Goal: Transaction & Acquisition: Book appointment/travel/reservation

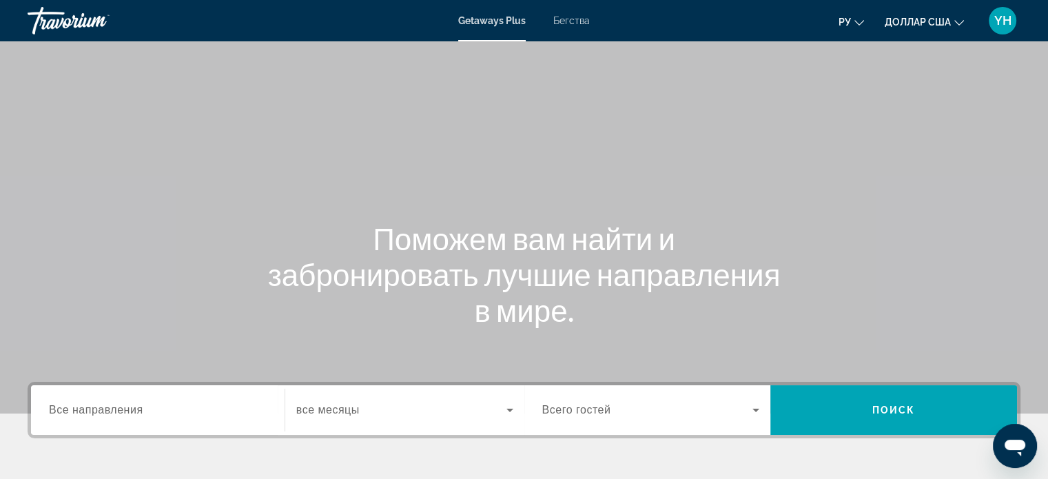
click at [574, 23] on font "Бегства" at bounding box center [571, 20] width 37 height 11
click at [107, 402] on input "Destination Все направления" at bounding box center [158, 410] width 218 height 17
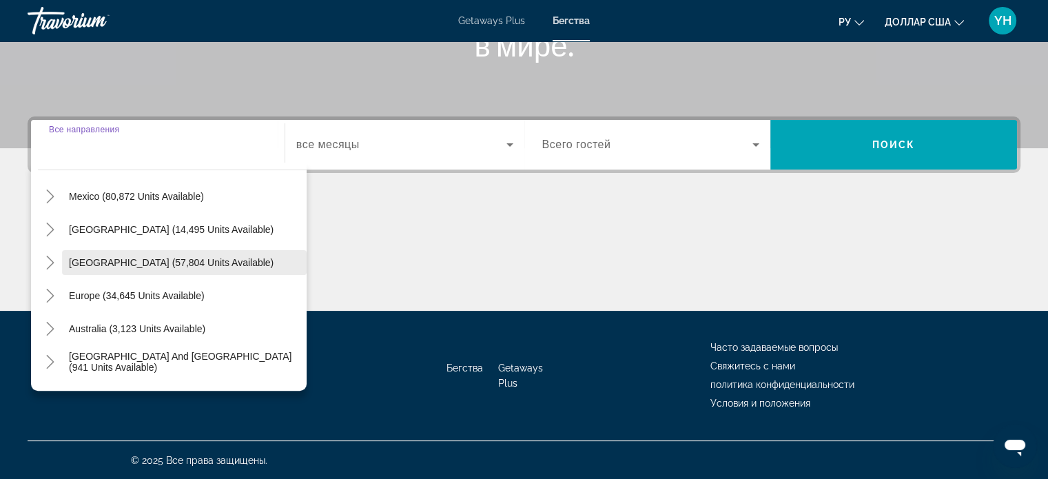
scroll to position [69, 0]
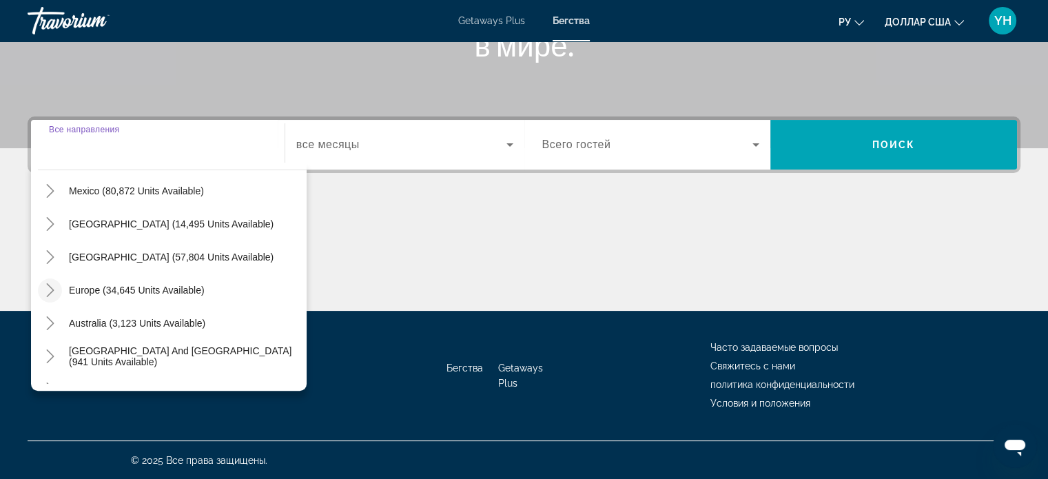
click at [54, 294] on icon "Toggle Europe (34,645 units available)" at bounding box center [50, 290] width 14 height 14
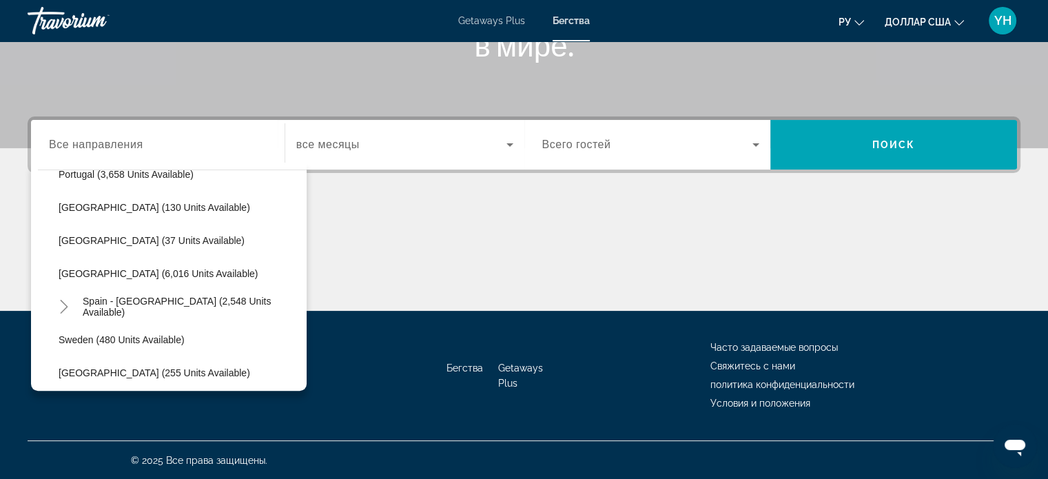
scroll to position [723, 0]
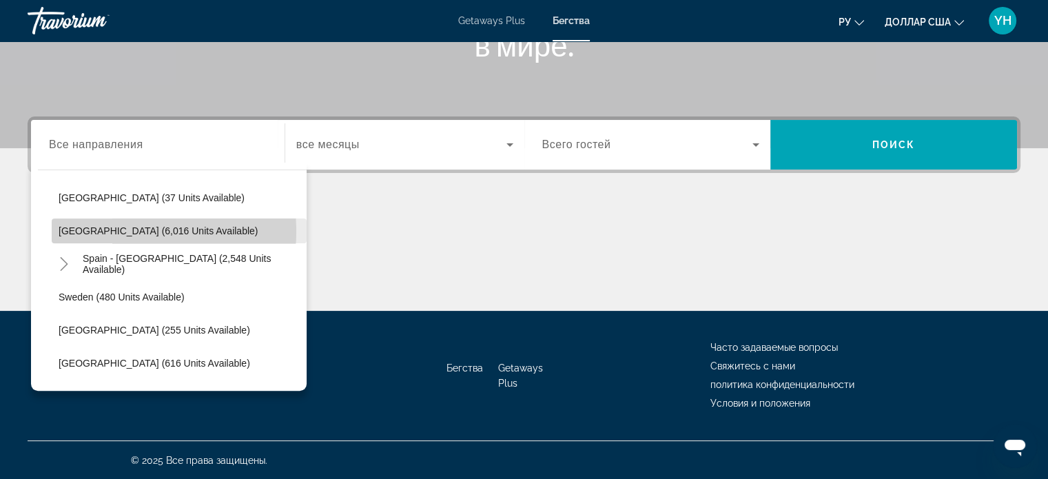
click at [116, 230] on span "[GEOGRAPHIC_DATA] (6,016 units available)" at bounding box center [158, 230] width 199 height 11
type input "**********"
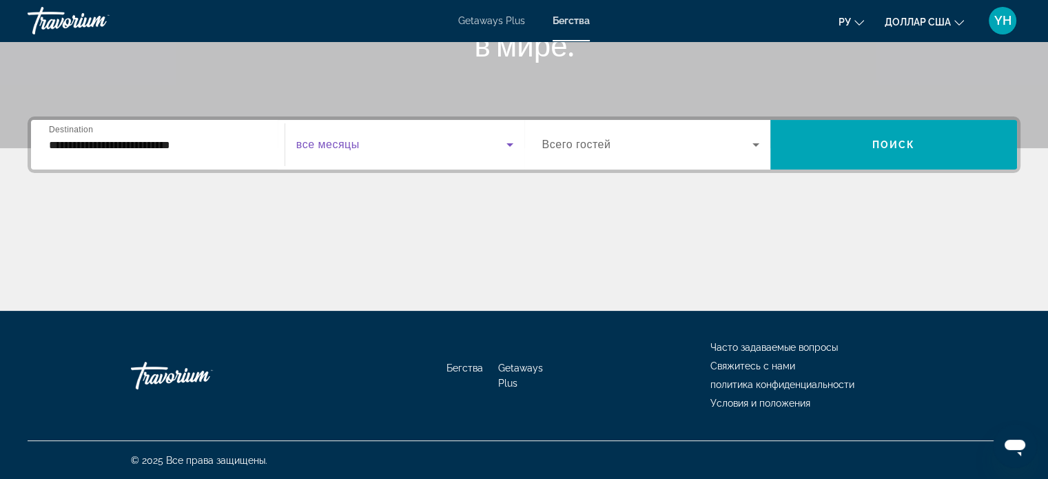
click at [509, 144] on icon "Search widget" at bounding box center [509, 144] width 7 height 3
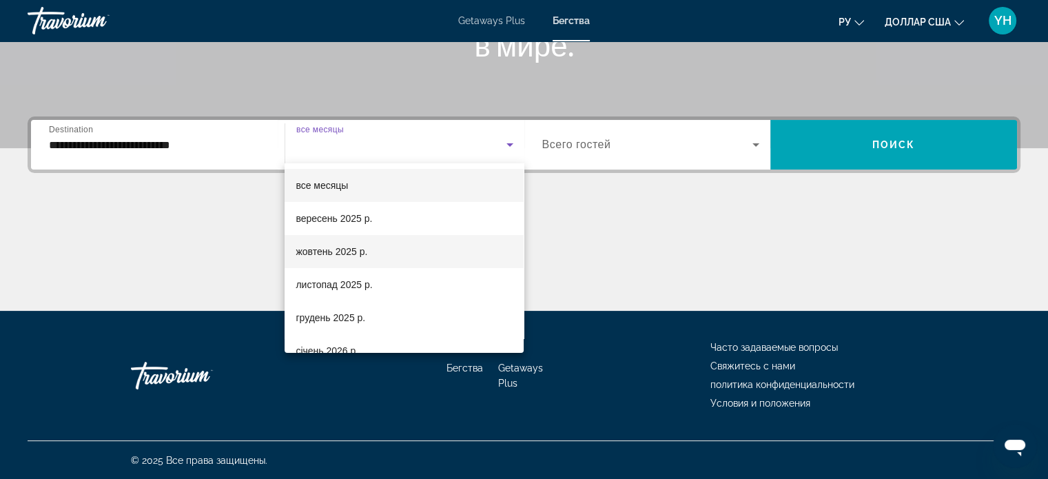
click at [336, 247] on font "жовтень 2025 р." at bounding box center [332, 251] width 72 height 11
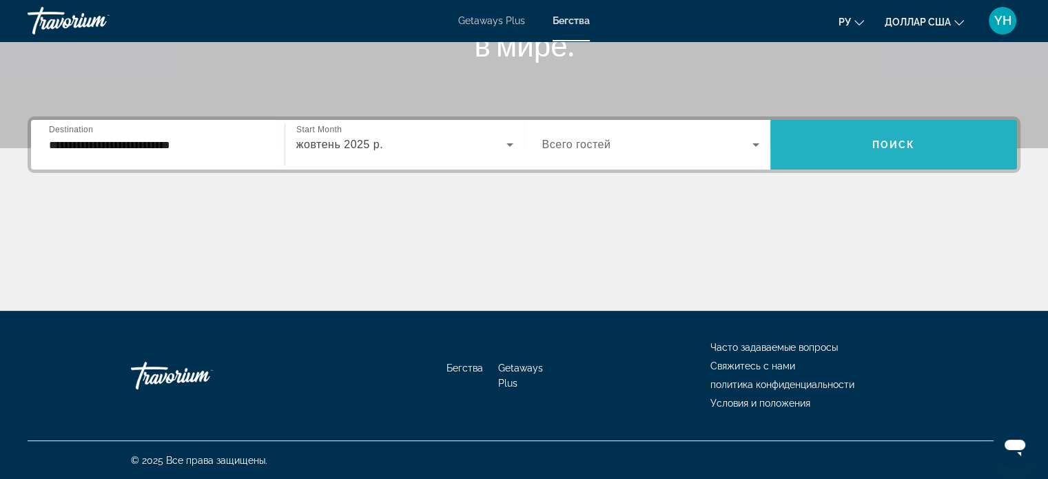
click at [891, 149] on span "Поиск" at bounding box center [893, 144] width 43 height 11
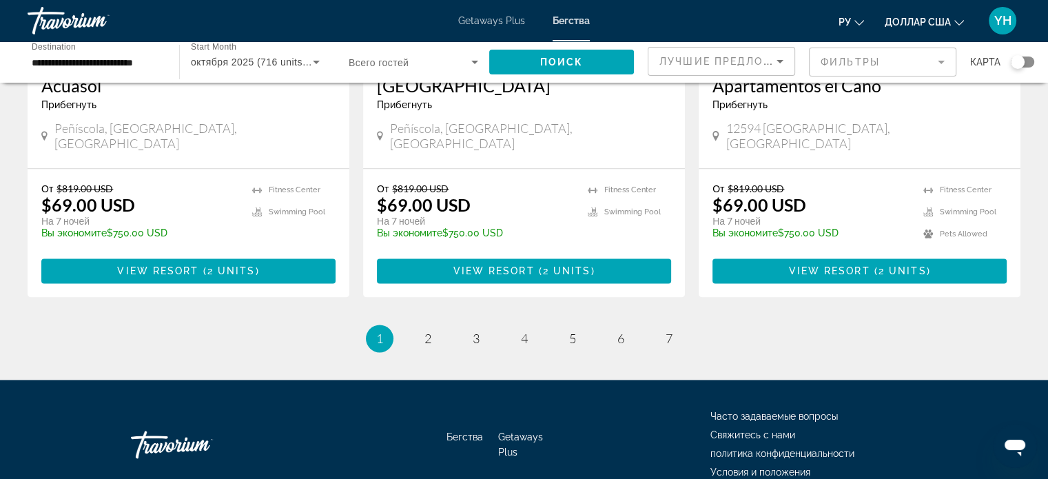
scroll to position [1769, 0]
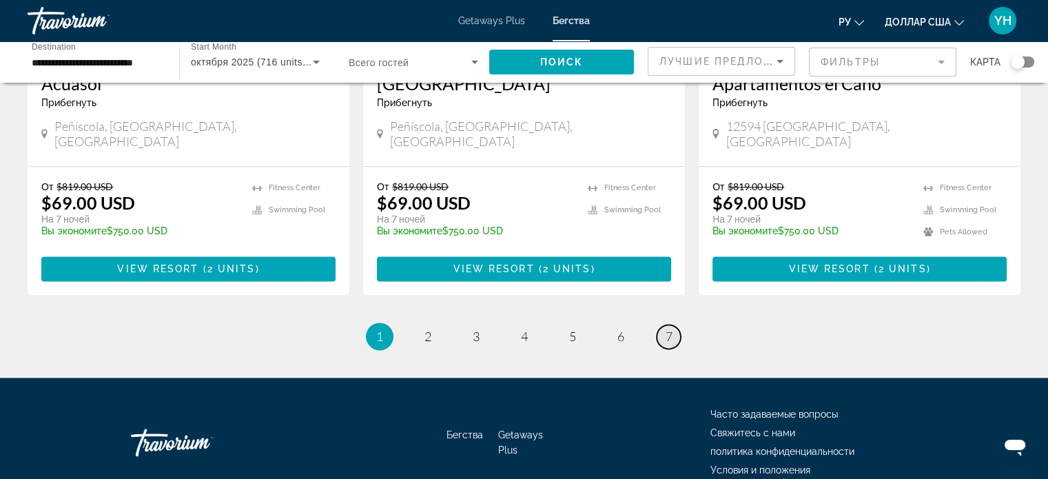
click at [674, 324] on link "page 7" at bounding box center [669, 336] width 24 height 24
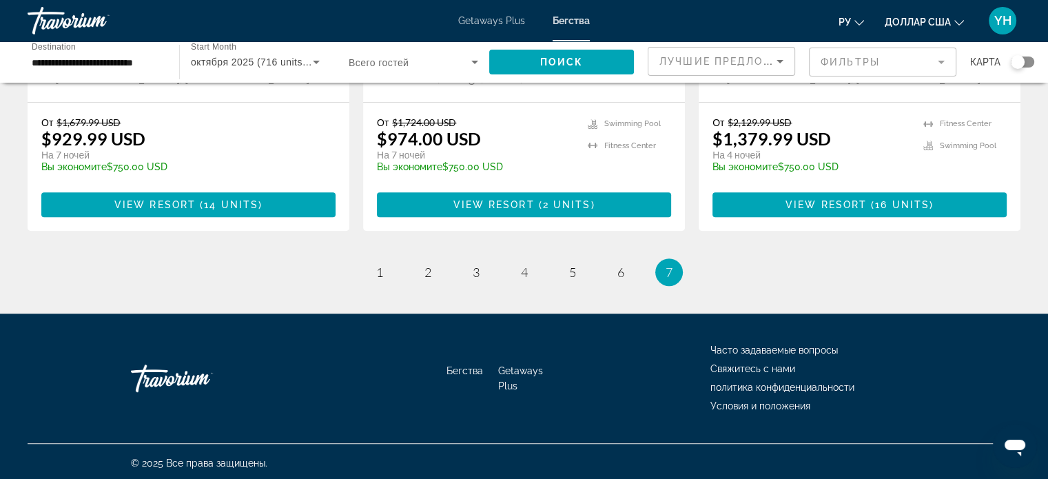
scroll to position [854, 0]
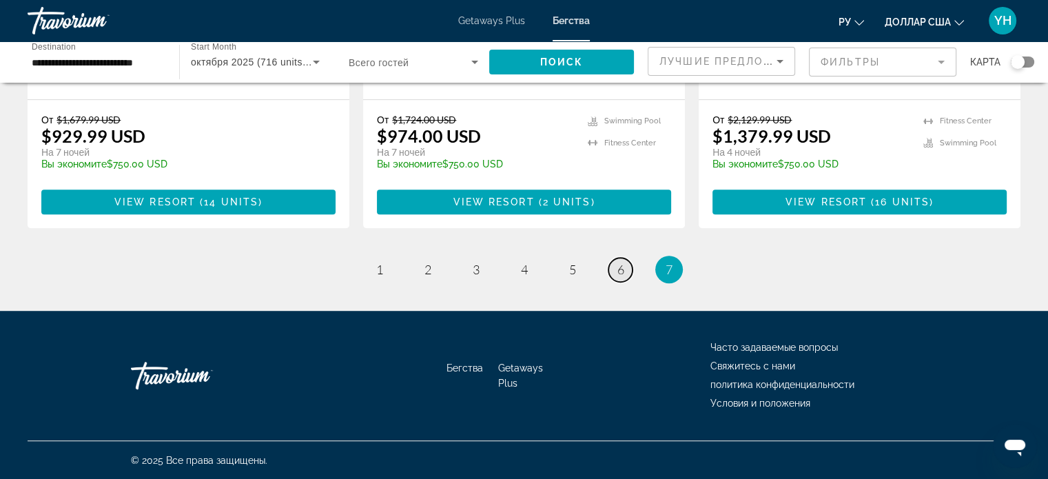
click at [620, 278] on link "page 6" at bounding box center [620, 270] width 24 height 24
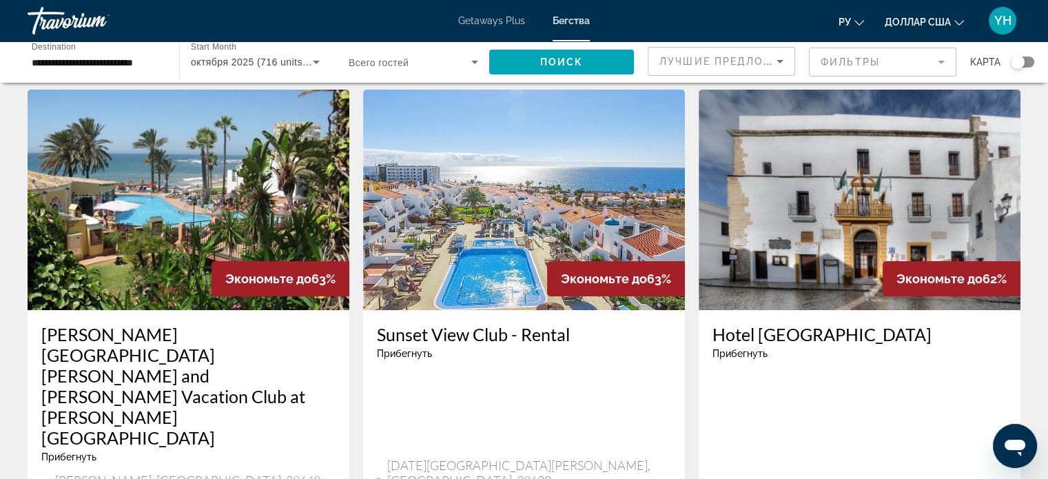
scroll to position [41, 0]
click at [182, 185] on img "Основное содержание" at bounding box center [189, 200] width 322 height 220
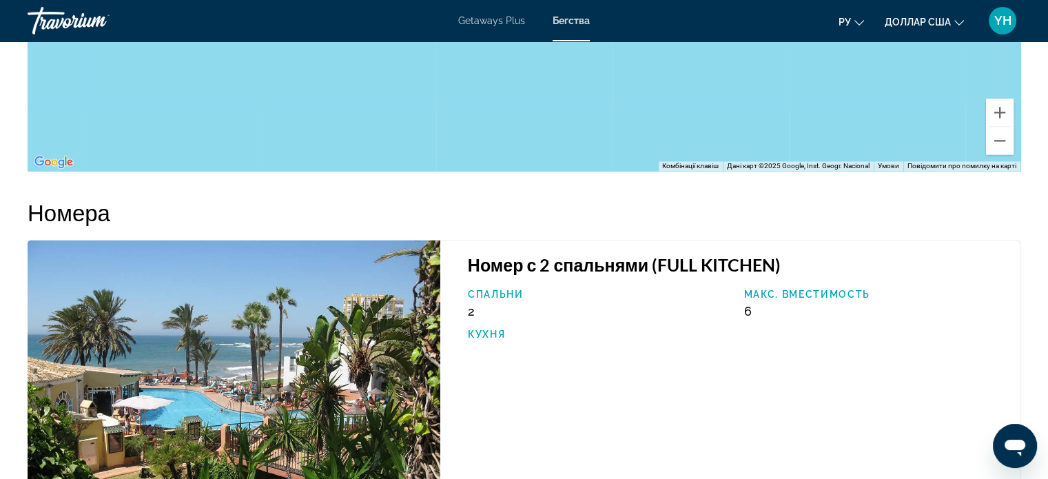
scroll to position [1929, 0]
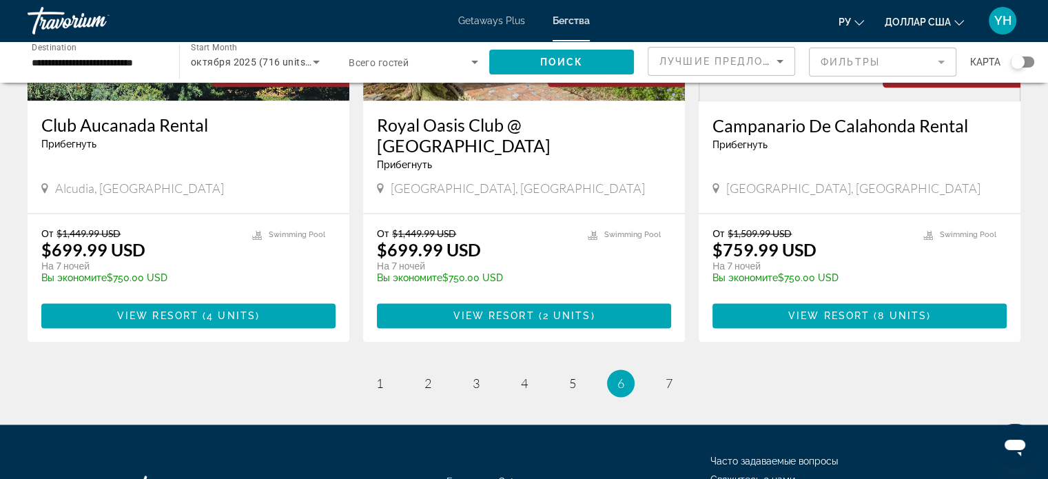
scroll to position [1832, 0]
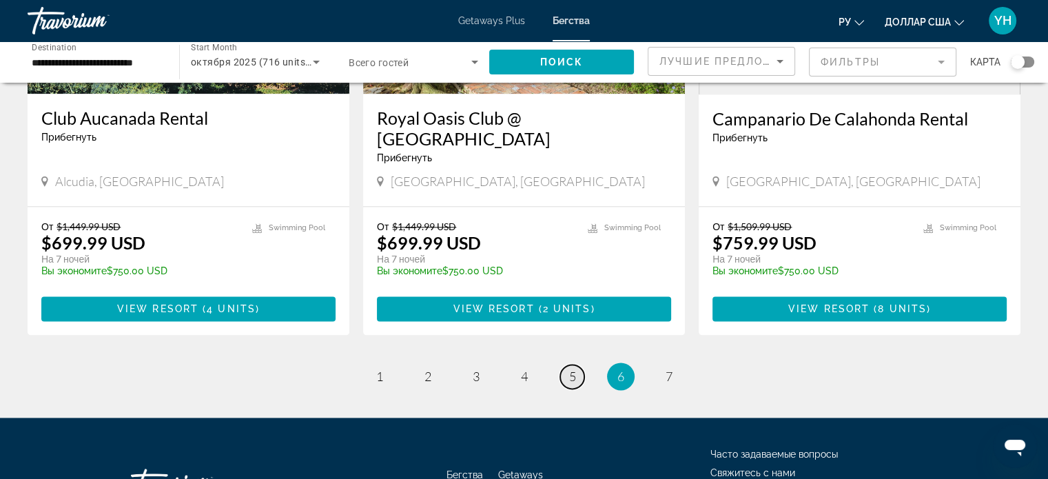
click at [573, 369] on span "5" at bounding box center [572, 376] width 7 height 15
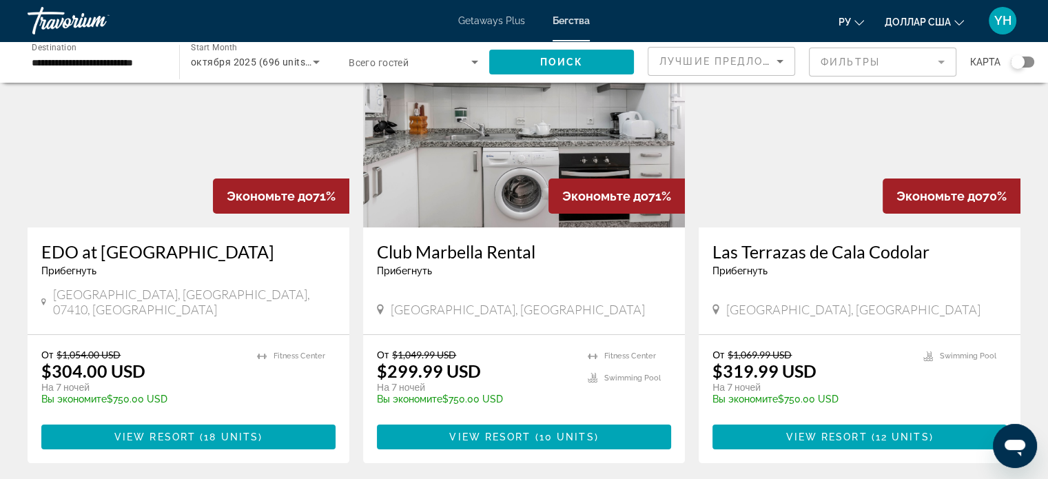
scroll to position [69, 0]
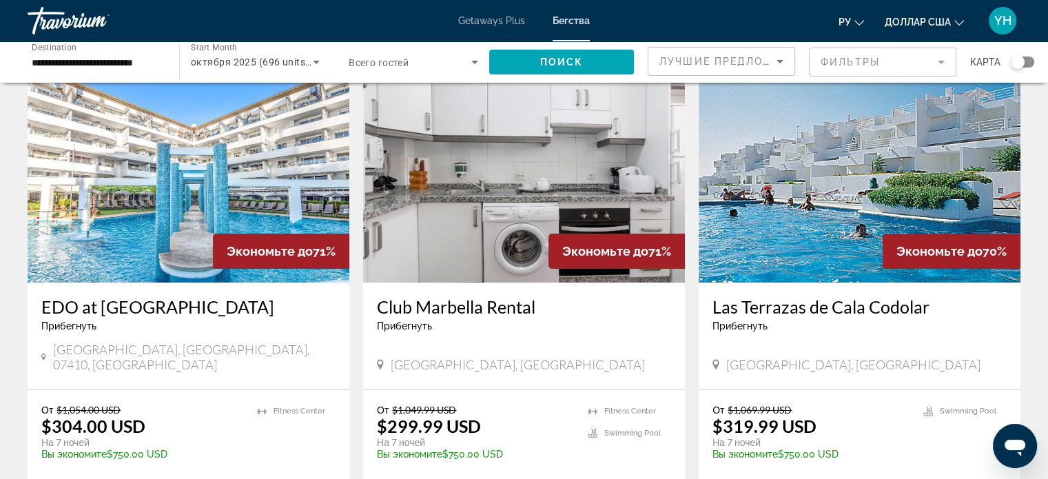
click at [463, 219] on img "Основное содержание" at bounding box center [524, 172] width 322 height 220
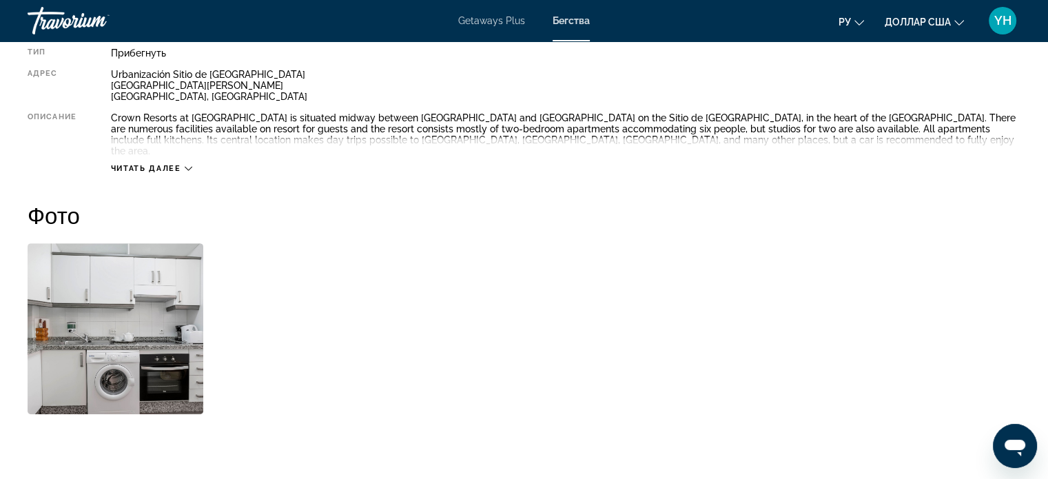
scroll to position [413, 0]
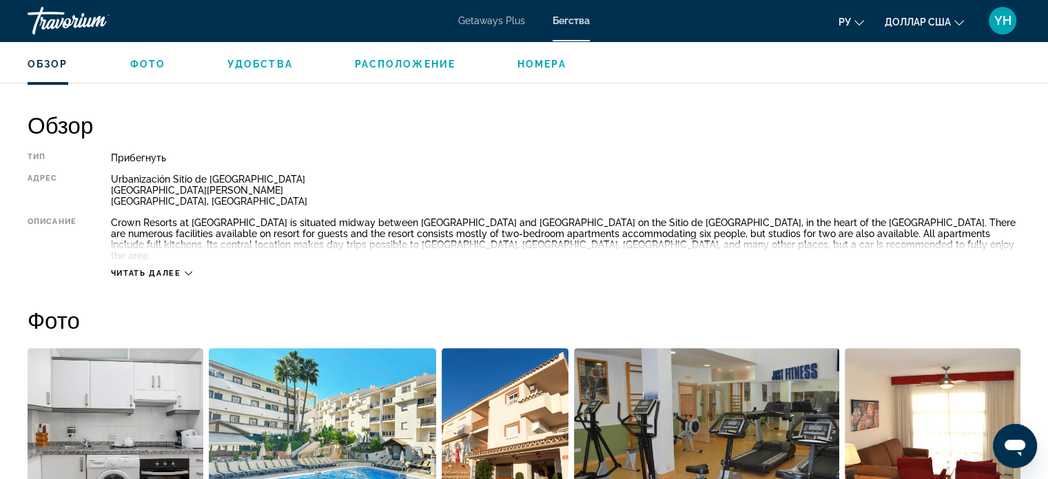
click at [192, 271] on icon "Основное содержание" at bounding box center [189, 273] width 8 height 4
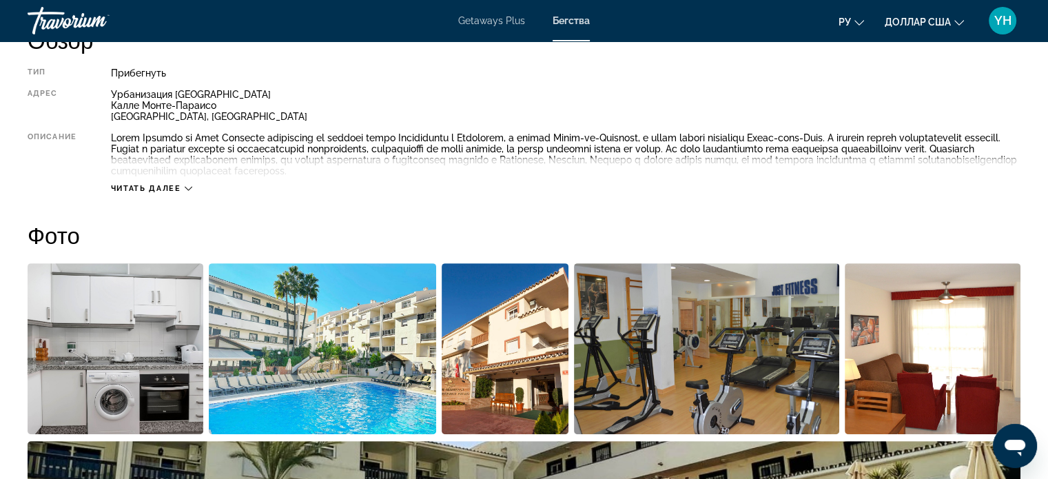
scroll to position [482, 0]
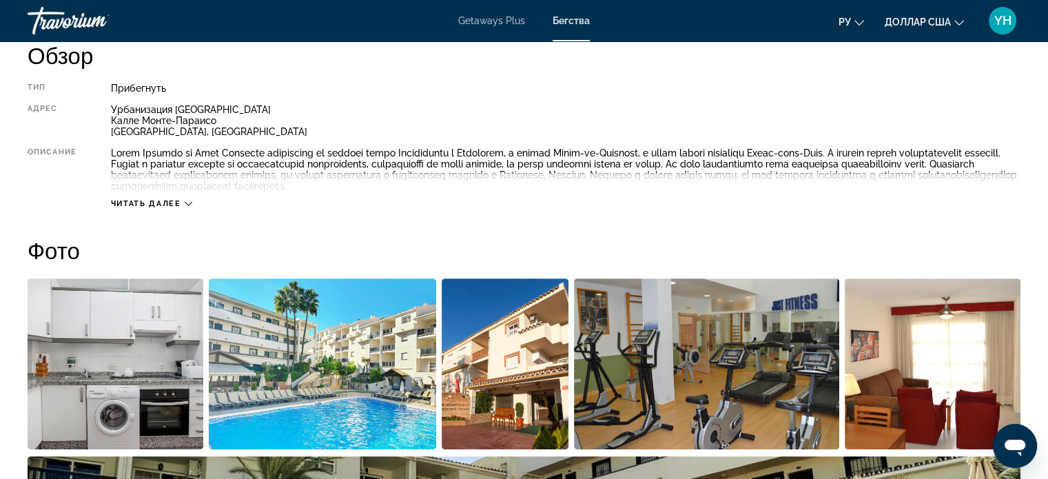
click at [187, 208] on button "Читать далее" at bounding box center [151, 203] width 81 height 10
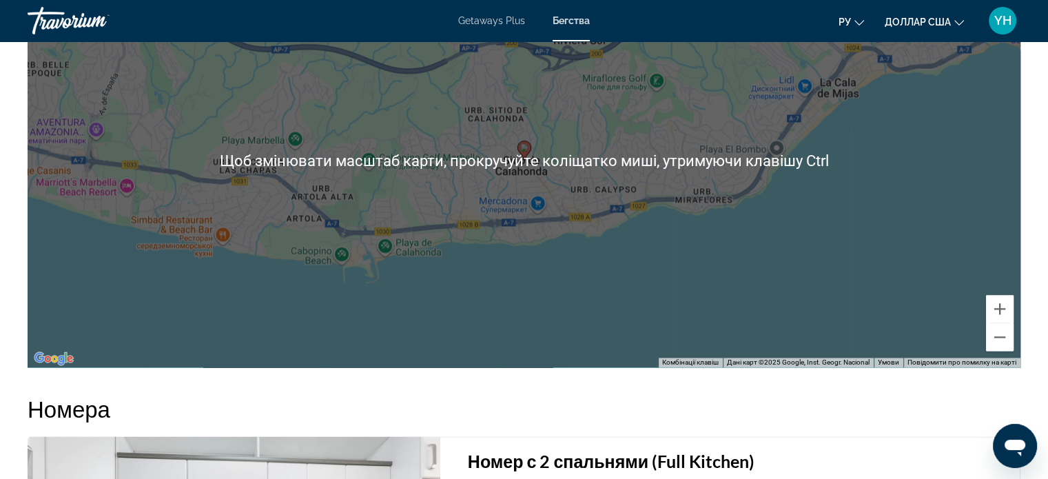
scroll to position [1998, 0]
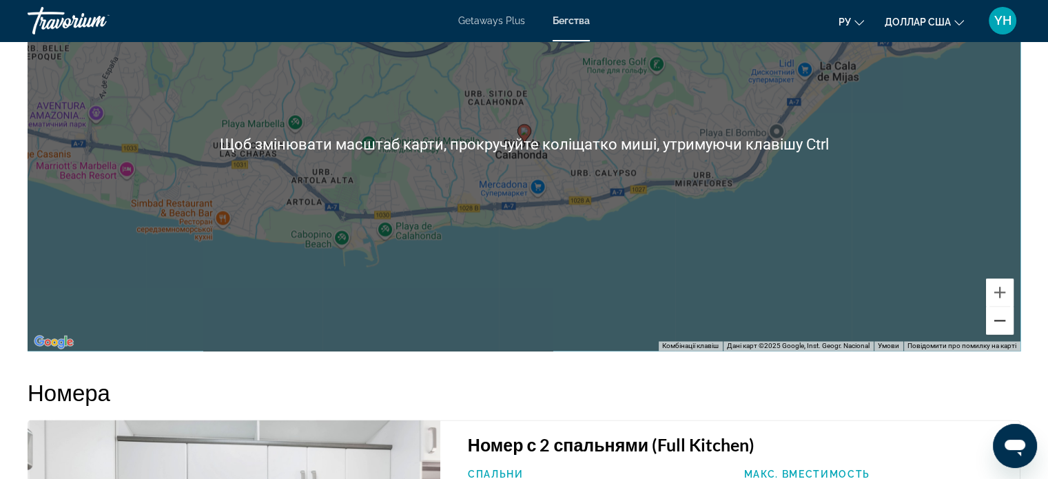
click at [995, 307] on button "Зменшити" at bounding box center [1000, 321] width 28 height 28
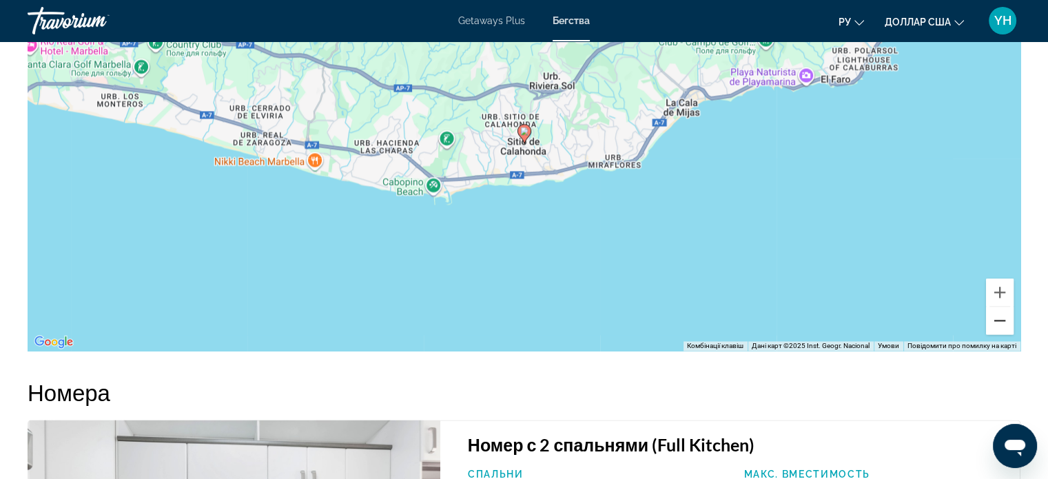
click at [1006, 307] on button "Зменшити" at bounding box center [1000, 321] width 28 height 28
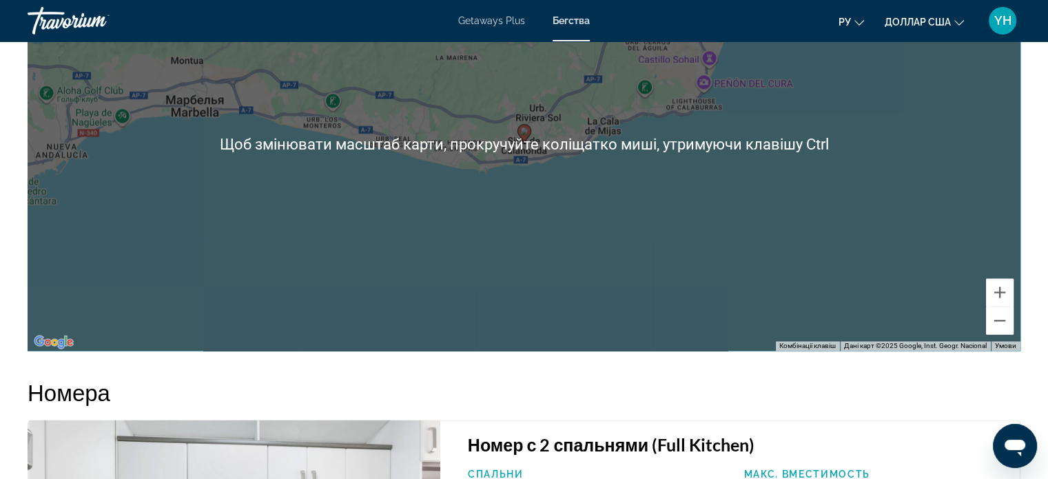
click at [810, 248] on div "Увімкніть режим перетягування за допомогою клавіатури, натиснувши Alt + Enter. …" at bounding box center [524, 143] width 993 height 413
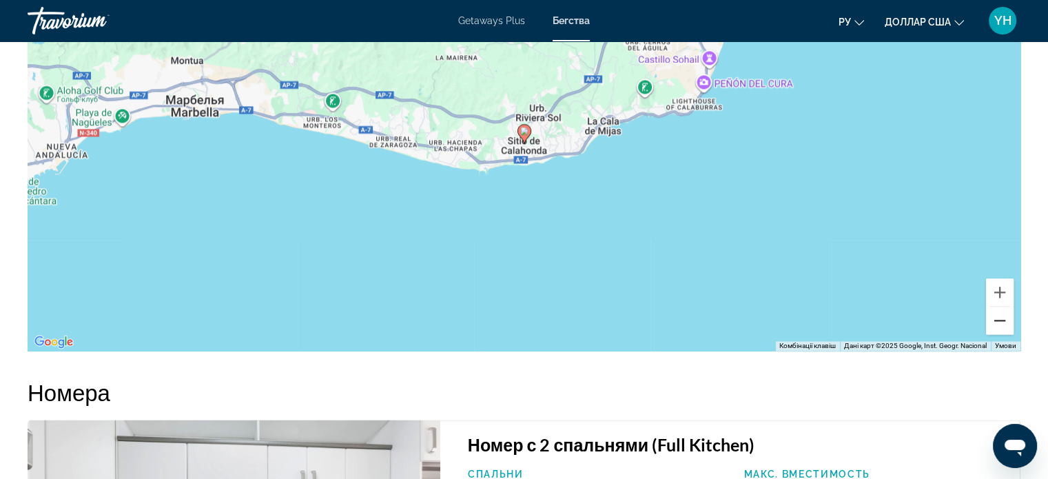
click at [995, 307] on button "Зменшити" at bounding box center [1000, 321] width 28 height 28
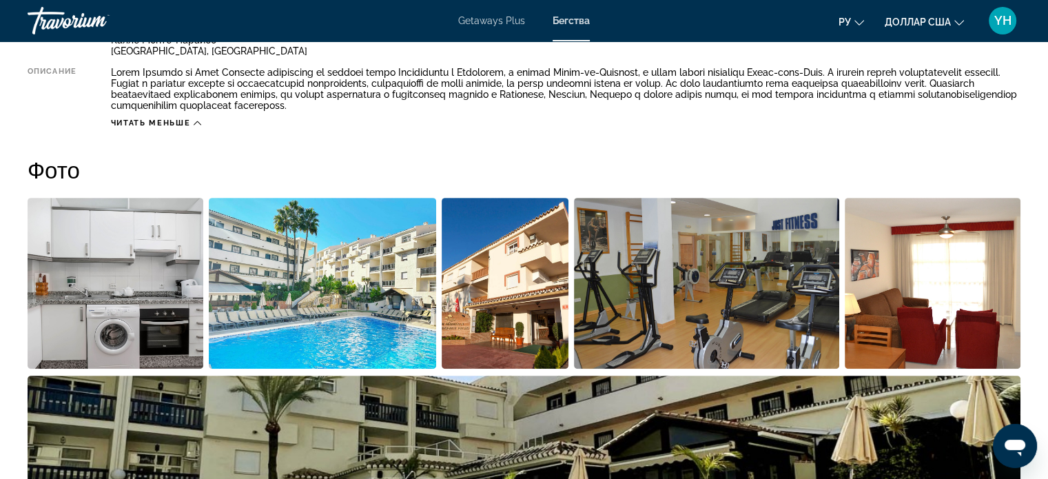
scroll to position [551, 0]
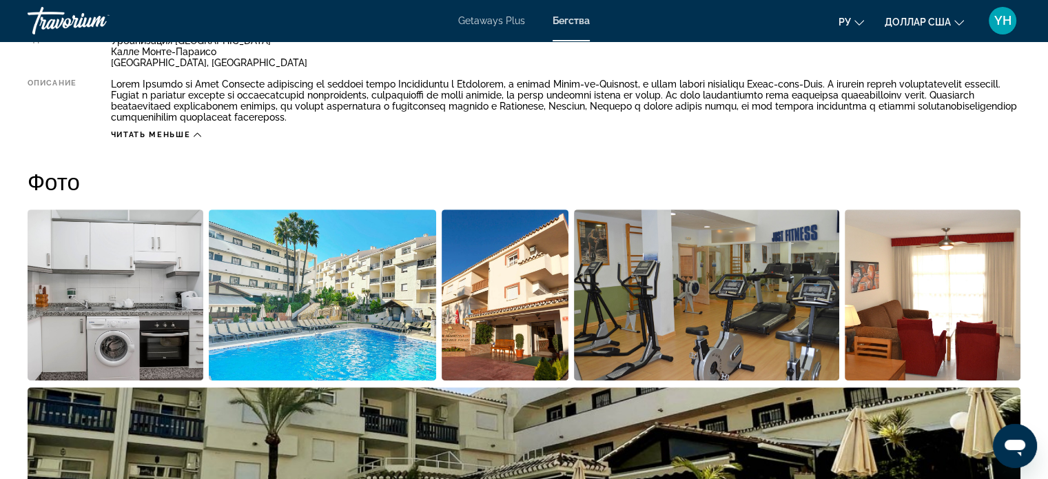
click at [902, 286] on img "Открыть полноэкранный слайдер изображений" at bounding box center [933, 294] width 176 height 171
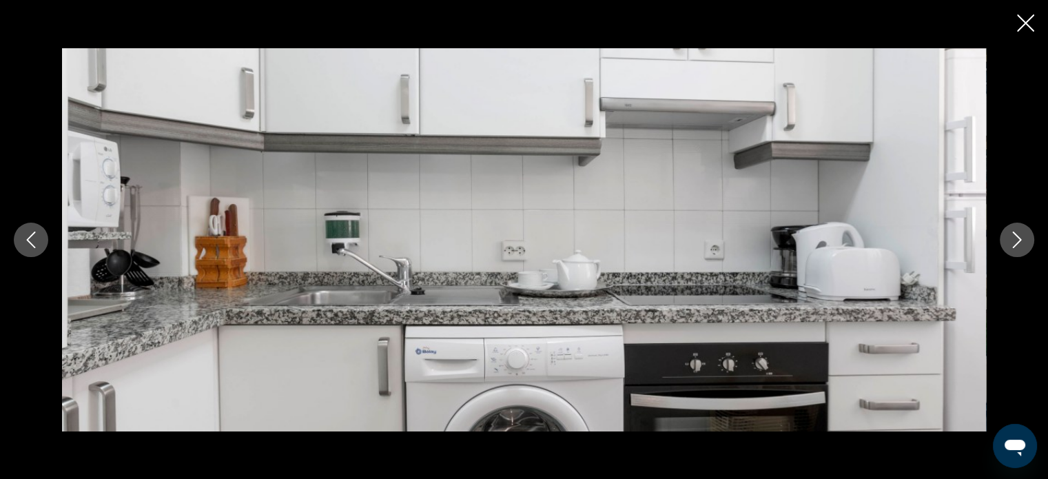
click at [1019, 247] on button "Next image" at bounding box center [1017, 240] width 34 height 34
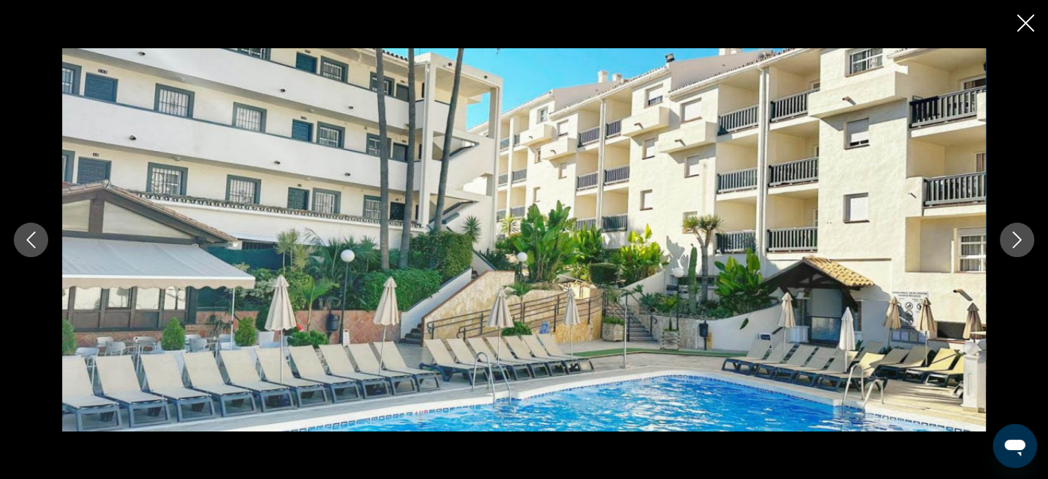
click at [1019, 247] on button "Next image" at bounding box center [1017, 240] width 34 height 34
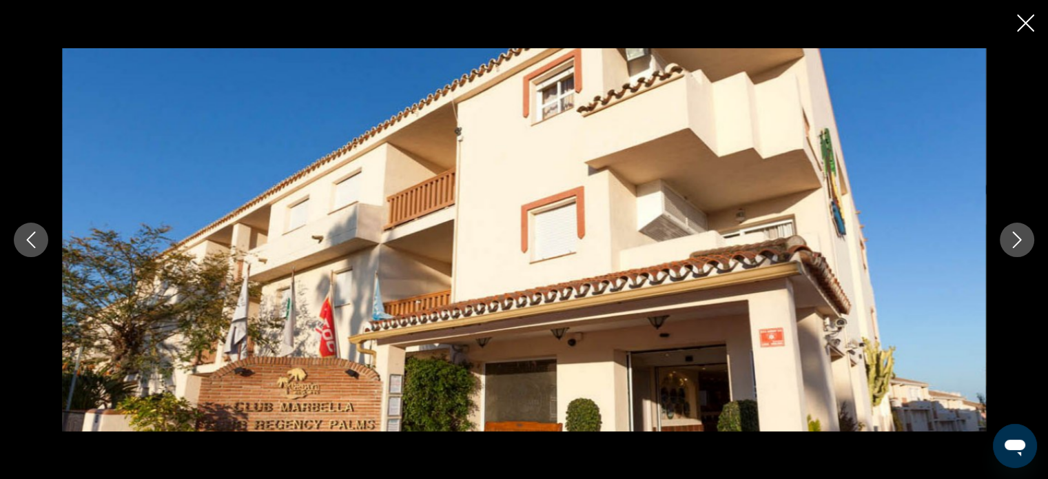
click at [1019, 247] on button "Next image" at bounding box center [1017, 240] width 34 height 34
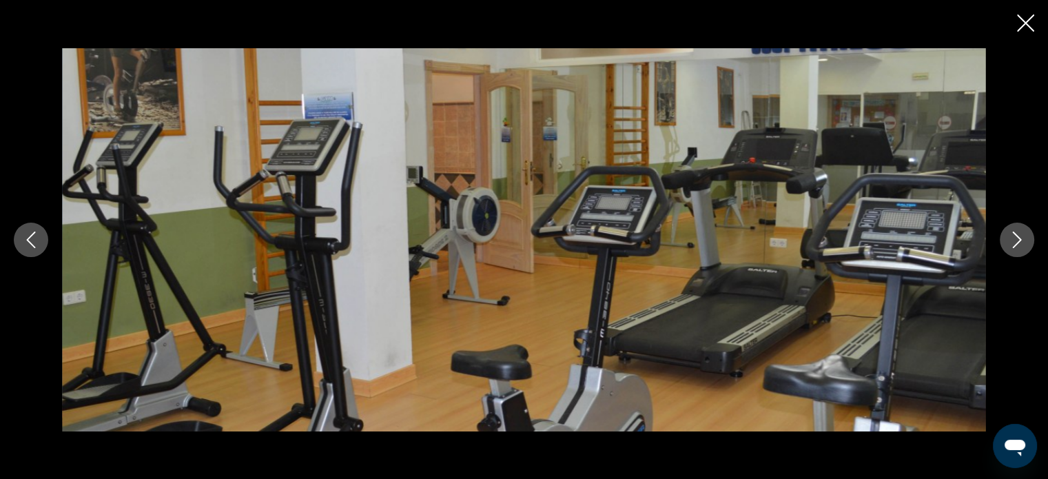
click at [1019, 247] on button "Next image" at bounding box center [1017, 240] width 34 height 34
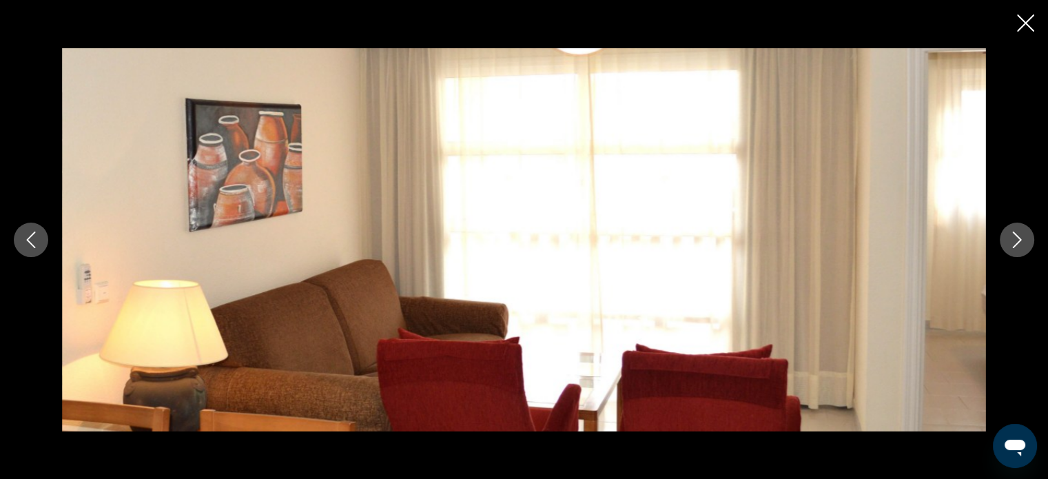
click at [1019, 247] on button "Next image" at bounding box center [1017, 240] width 34 height 34
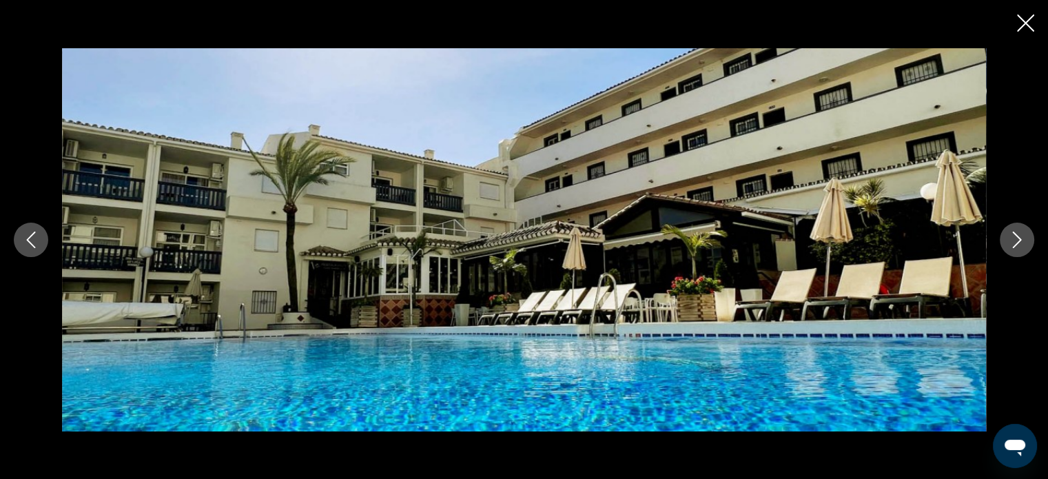
click at [1019, 247] on button "Next image" at bounding box center [1017, 240] width 34 height 34
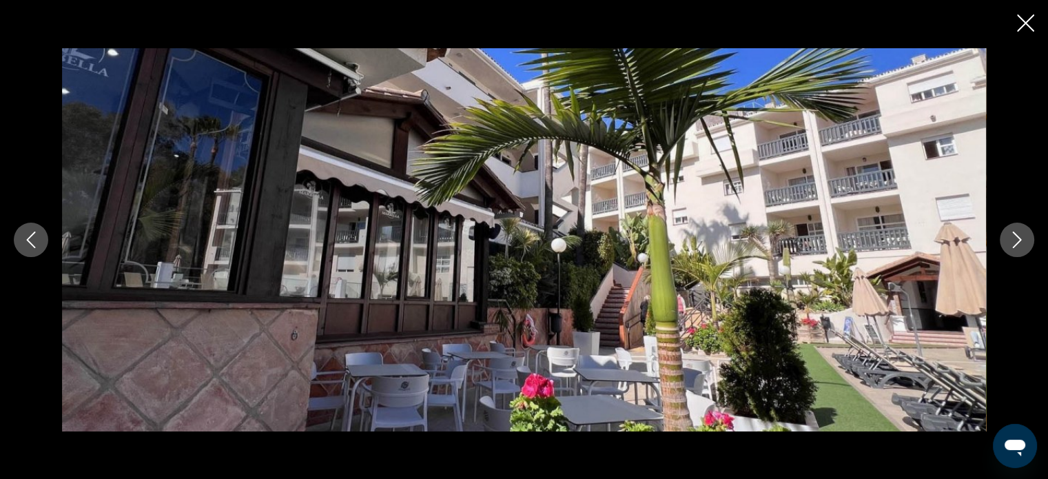
click at [1019, 247] on button "Next image" at bounding box center [1017, 240] width 34 height 34
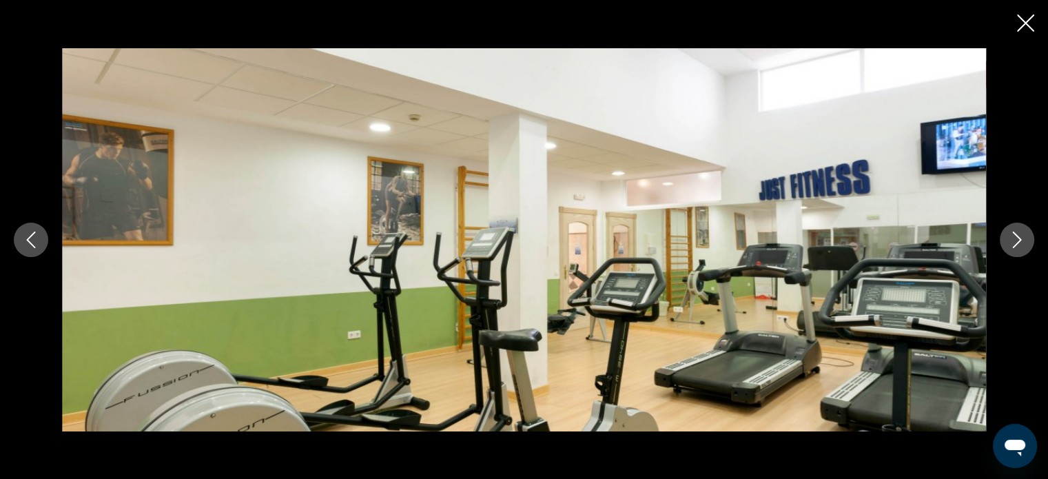
click at [1019, 247] on button "Next image" at bounding box center [1017, 240] width 34 height 34
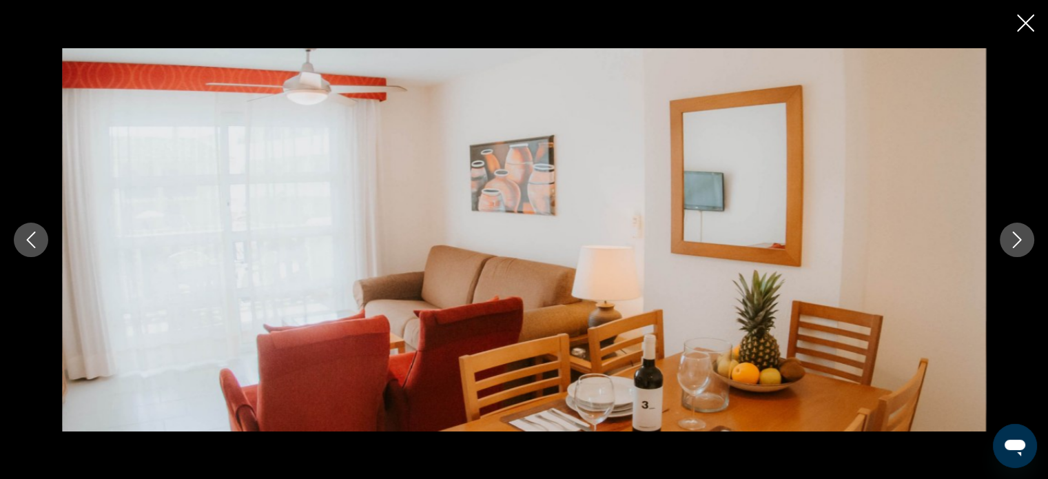
click at [1019, 247] on button "Next image" at bounding box center [1017, 240] width 34 height 34
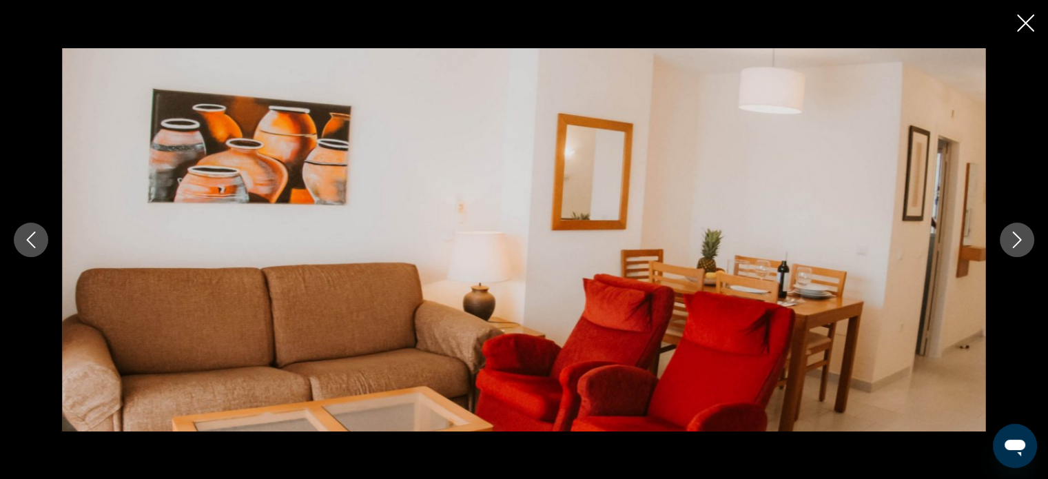
click at [1019, 247] on button "Next image" at bounding box center [1017, 240] width 34 height 34
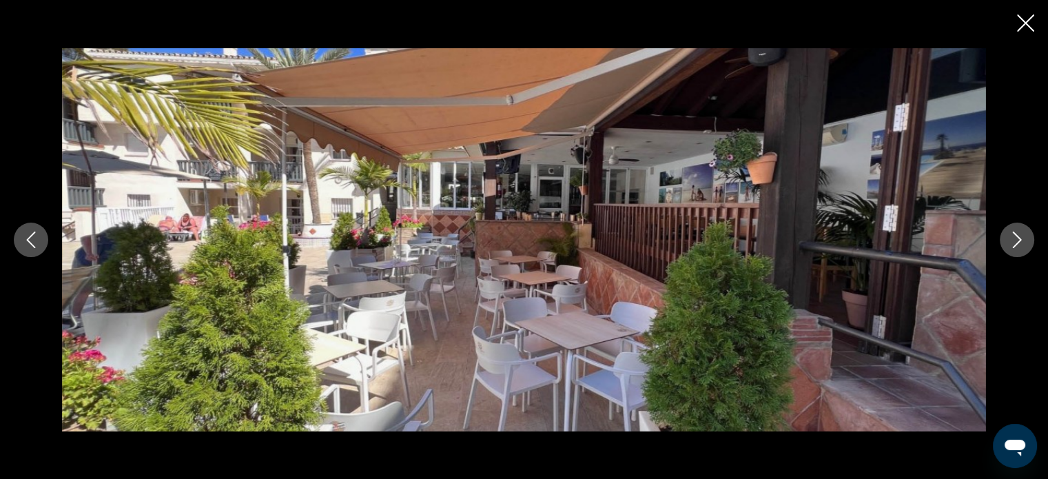
click at [1019, 247] on button "Next image" at bounding box center [1017, 240] width 34 height 34
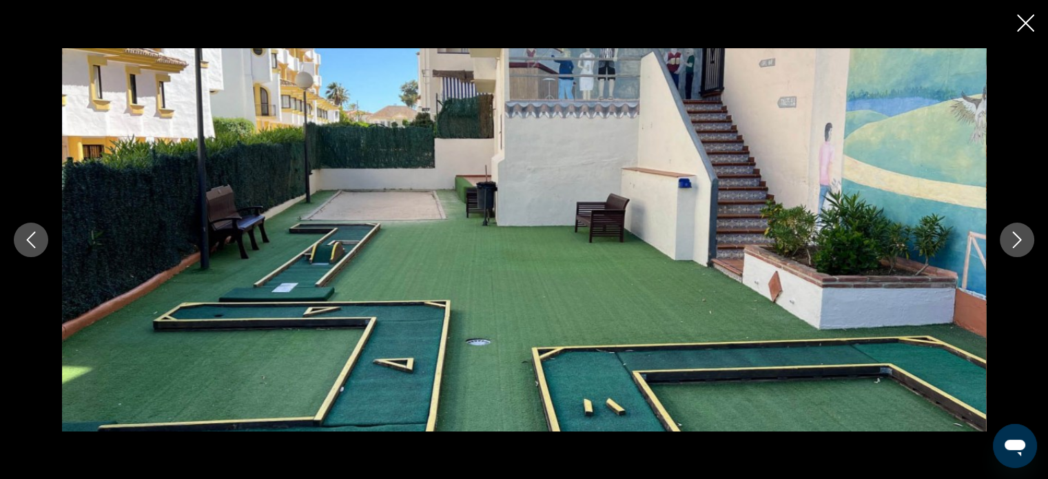
click at [1019, 248] on button "Next image" at bounding box center [1017, 240] width 34 height 34
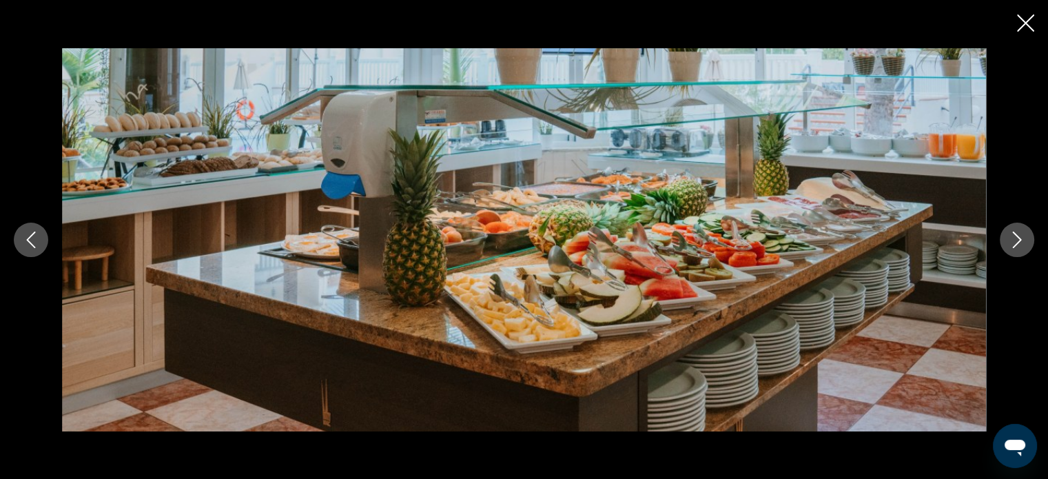
click at [1019, 248] on button "Next image" at bounding box center [1017, 240] width 34 height 34
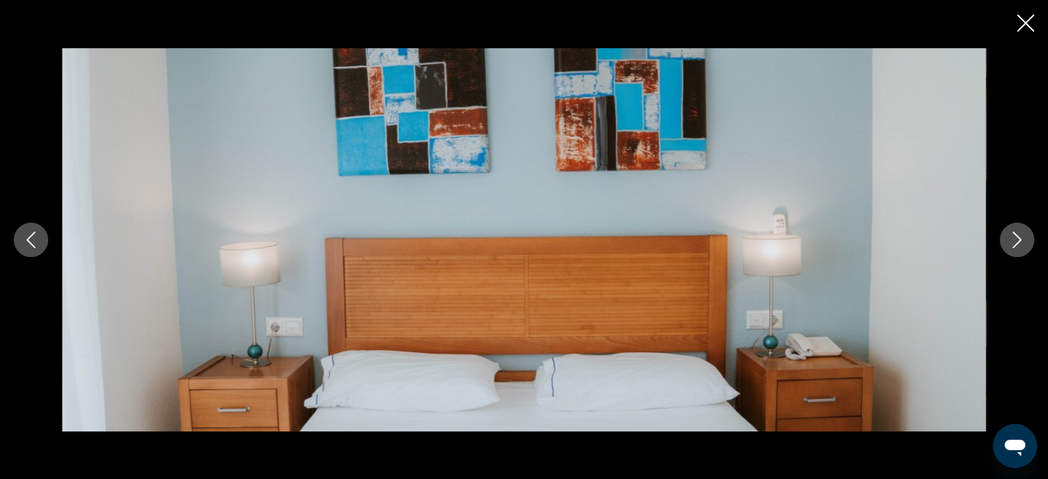
click at [1019, 248] on button "Next image" at bounding box center [1017, 240] width 34 height 34
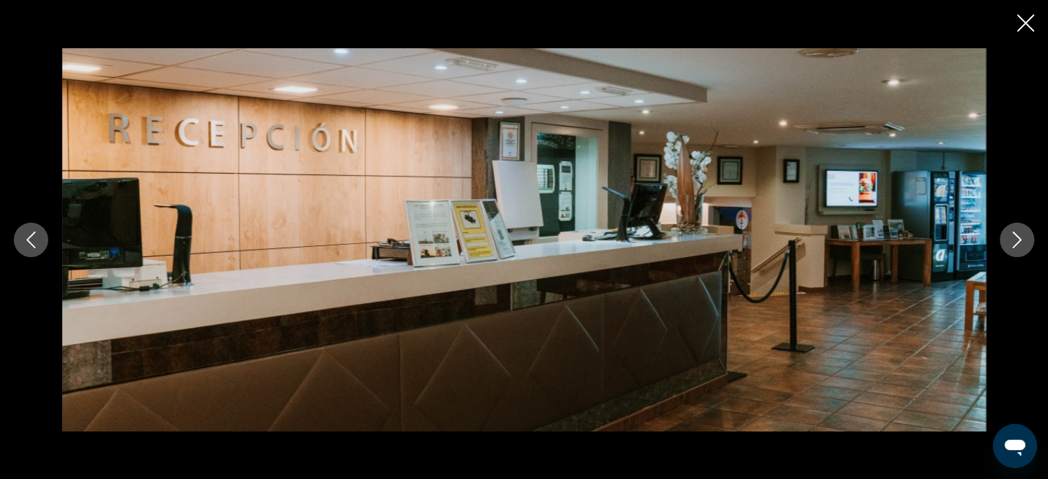
click at [1019, 248] on button "Next image" at bounding box center [1017, 240] width 34 height 34
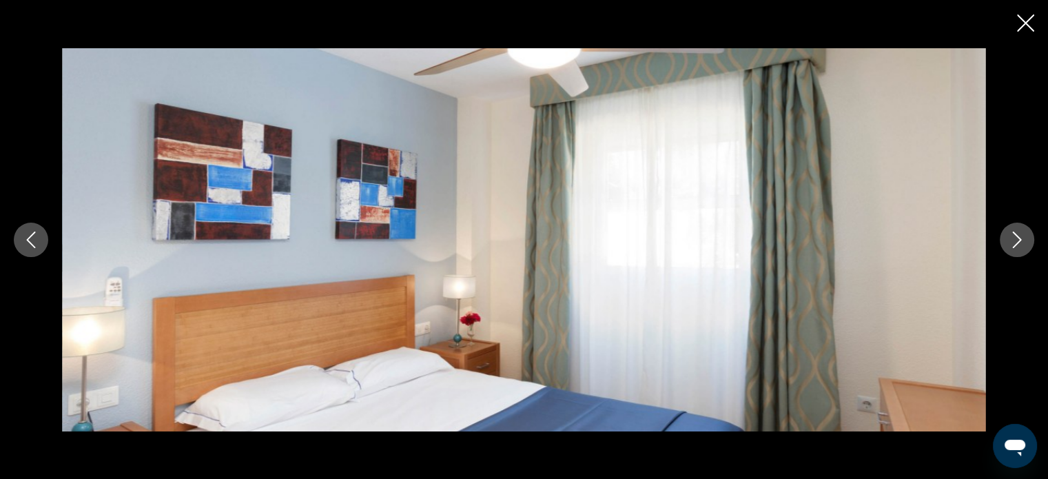
click at [1019, 248] on button "Next image" at bounding box center [1017, 240] width 34 height 34
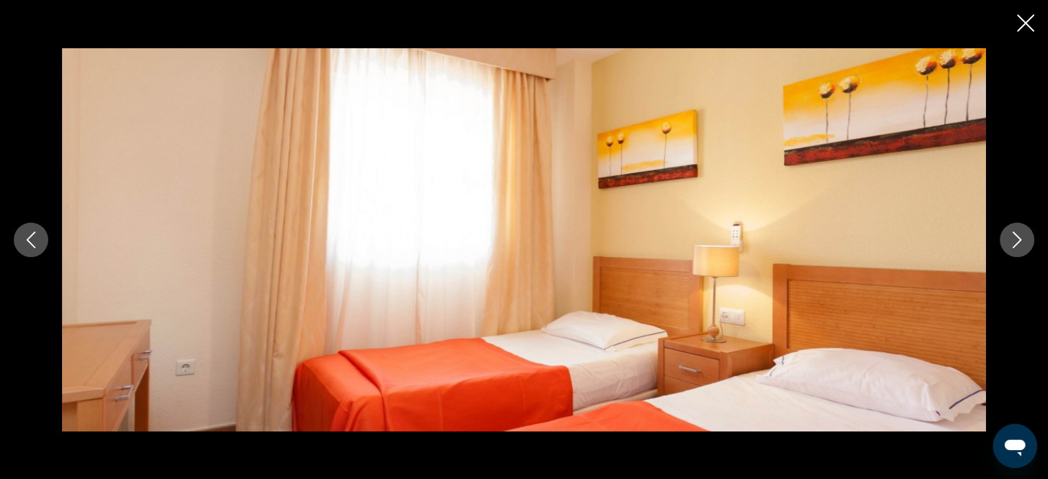
click at [1019, 248] on button "Next image" at bounding box center [1017, 240] width 34 height 34
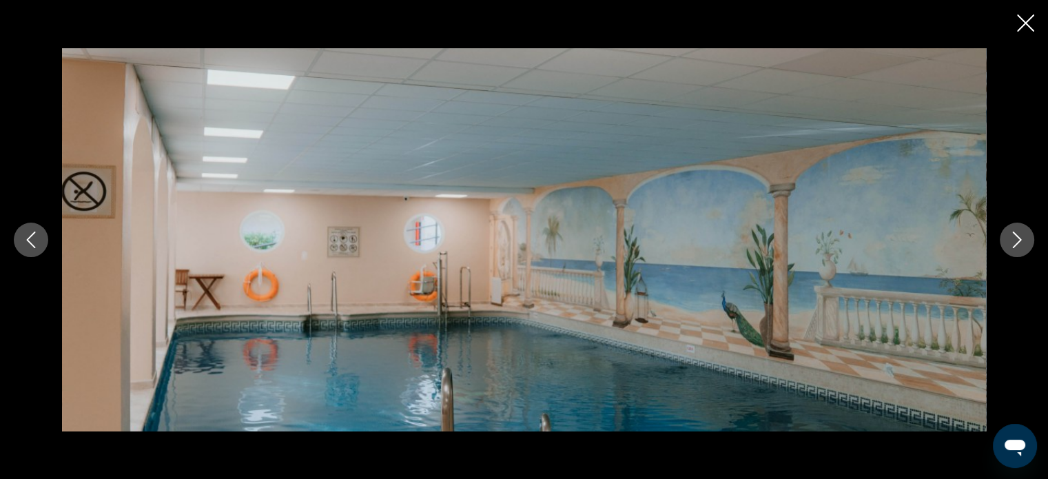
click at [1019, 248] on button "Next image" at bounding box center [1017, 240] width 34 height 34
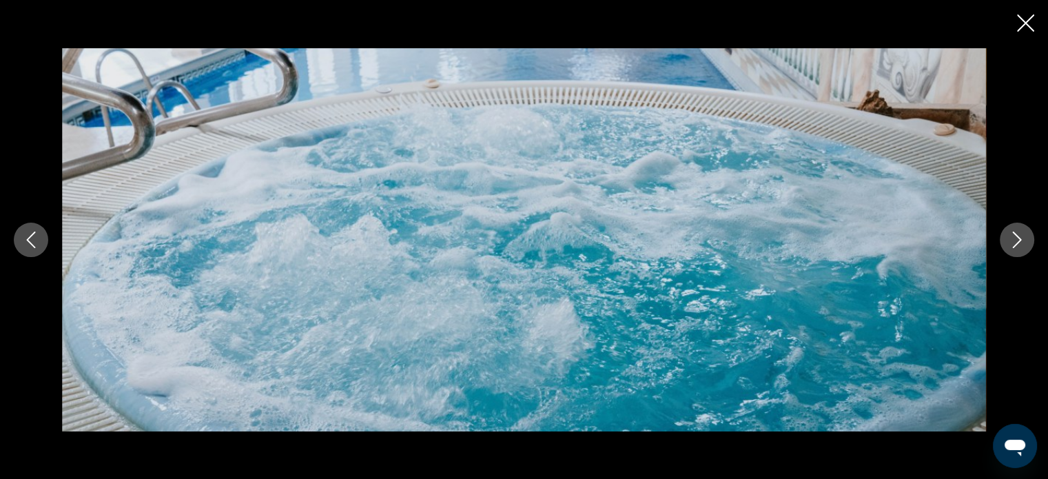
click at [1019, 248] on button "Next image" at bounding box center [1017, 240] width 34 height 34
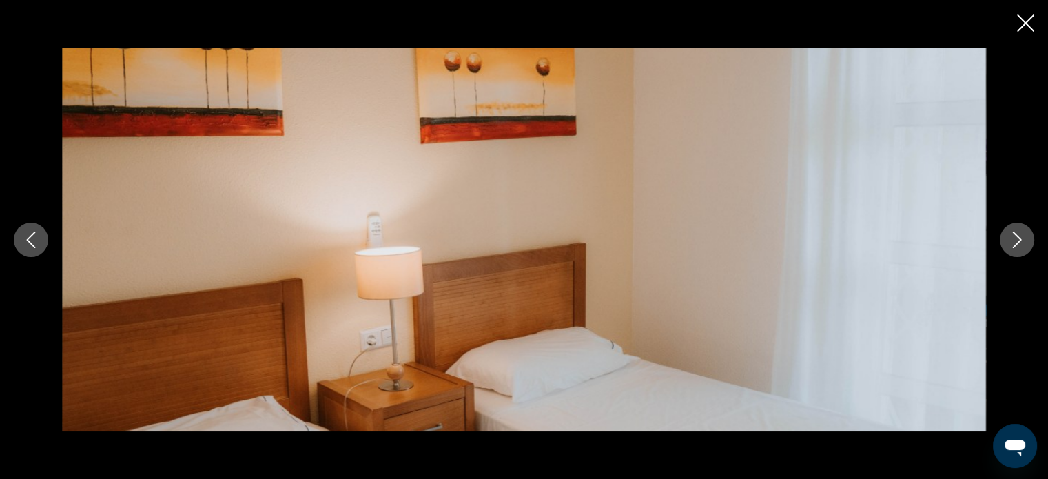
click at [1019, 248] on button "Next image" at bounding box center [1017, 240] width 34 height 34
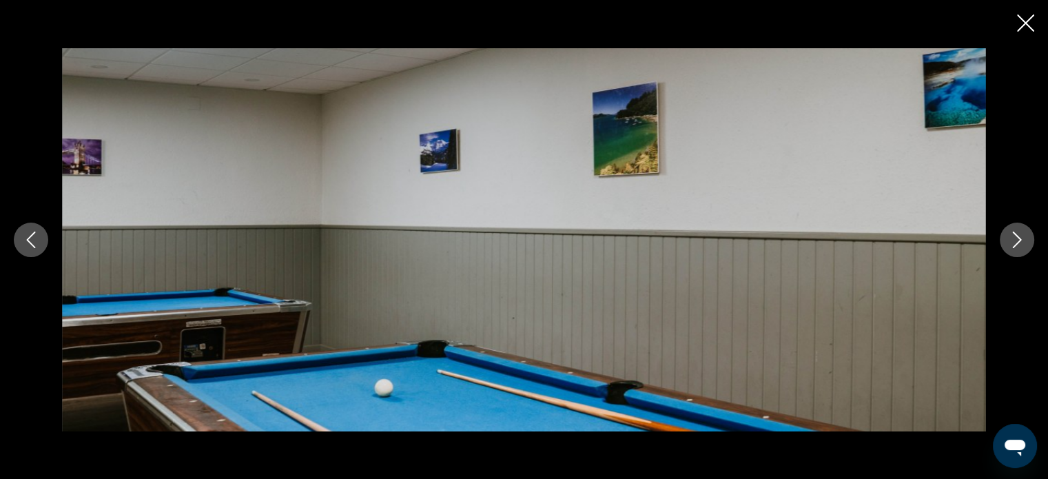
click at [1019, 248] on button "Next image" at bounding box center [1017, 240] width 34 height 34
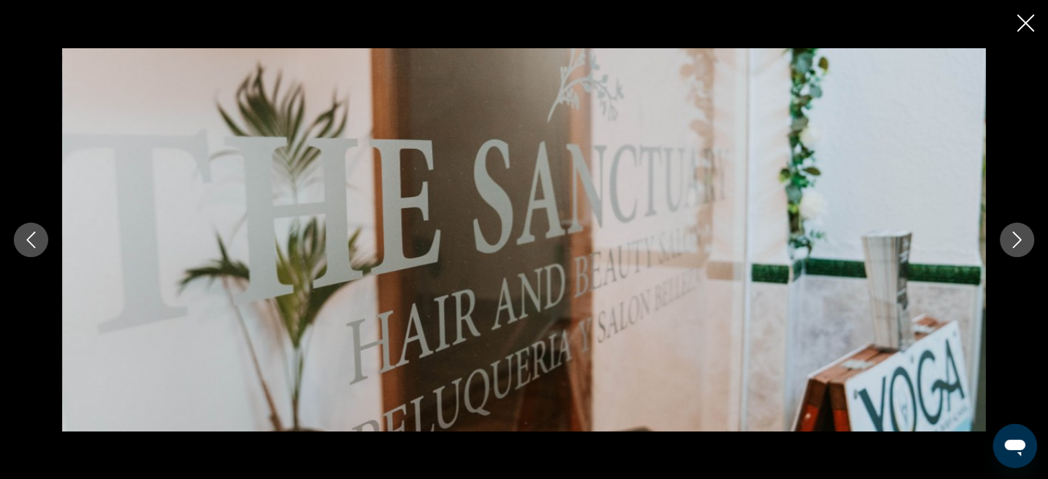
click at [1029, 21] on icon "Close slideshow" at bounding box center [1025, 22] width 17 height 17
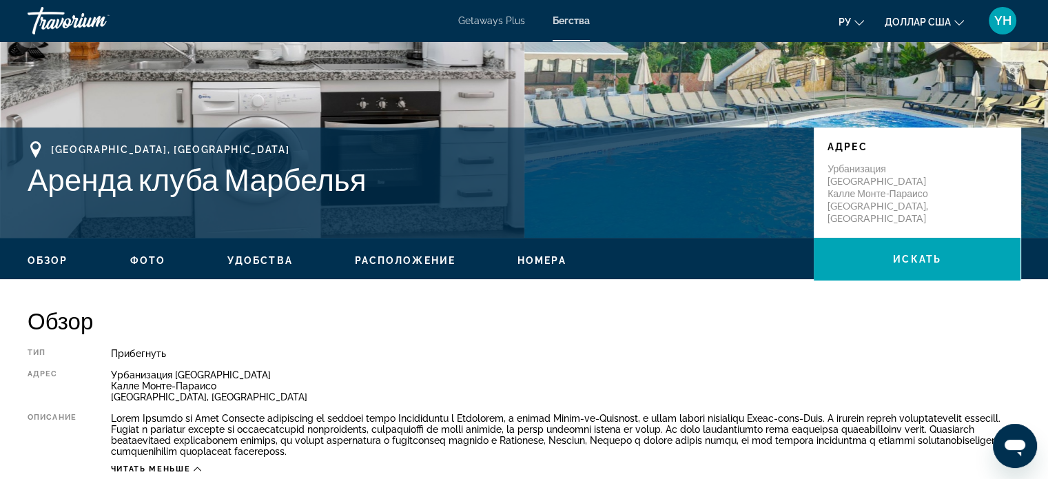
scroll to position [207, 0]
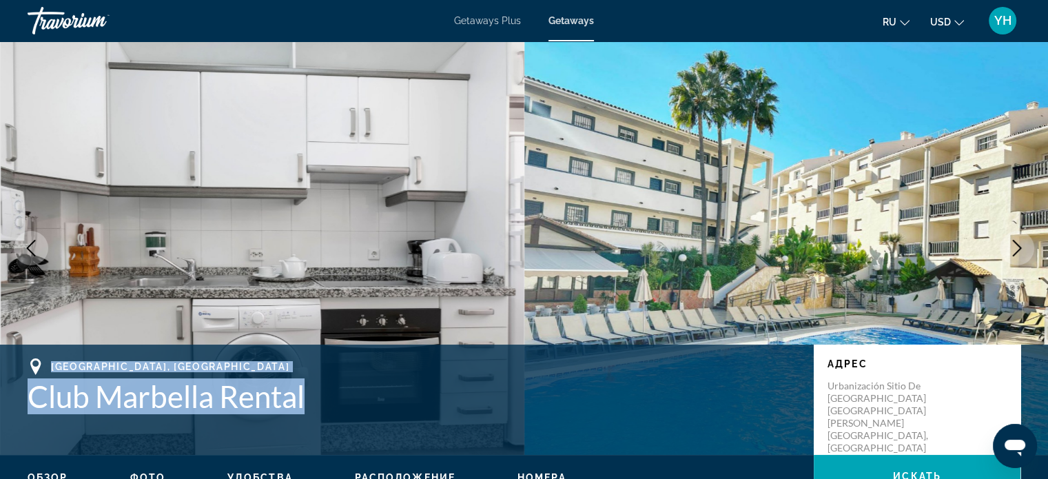
drag, startPoint x: 349, startPoint y: 397, endPoint x: 41, endPoint y: 361, distance: 309.3
click at [40, 362] on div "Málaga, Spain Club Marbella Rental" at bounding box center [414, 386] width 772 height 56
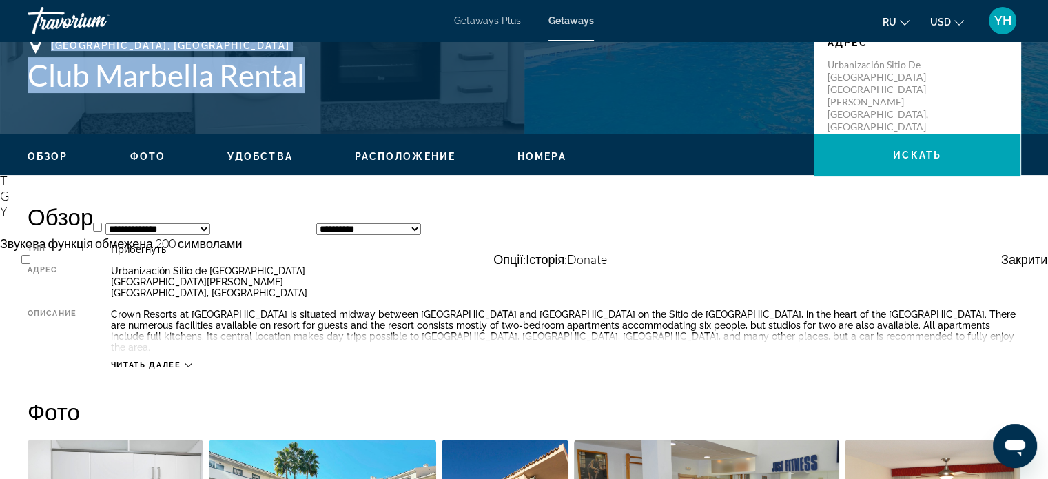
scroll to position [276, 0]
